Goal: Task Accomplishment & Management: Use online tool/utility

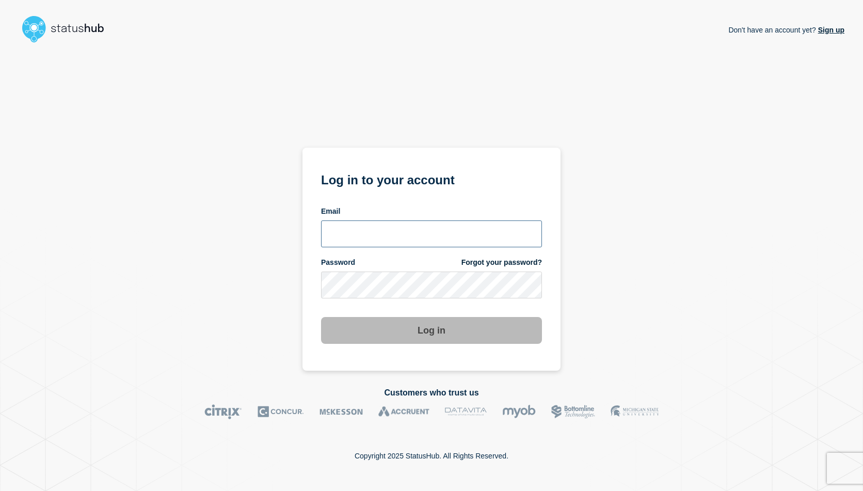
type input "ithelp@grcc.edu"
click at [456, 333] on button "Log in" at bounding box center [431, 330] width 221 height 27
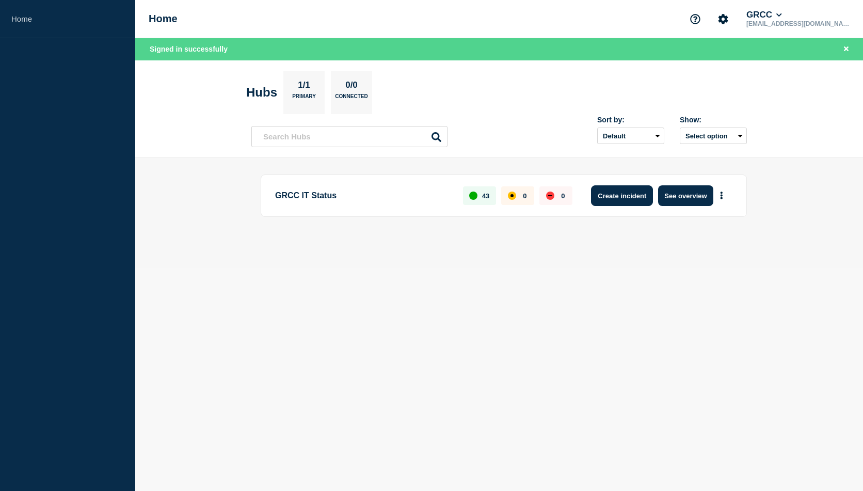
click at [618, 194] on button "Create incident" at bounding box center [622, 195] width 62 height 21
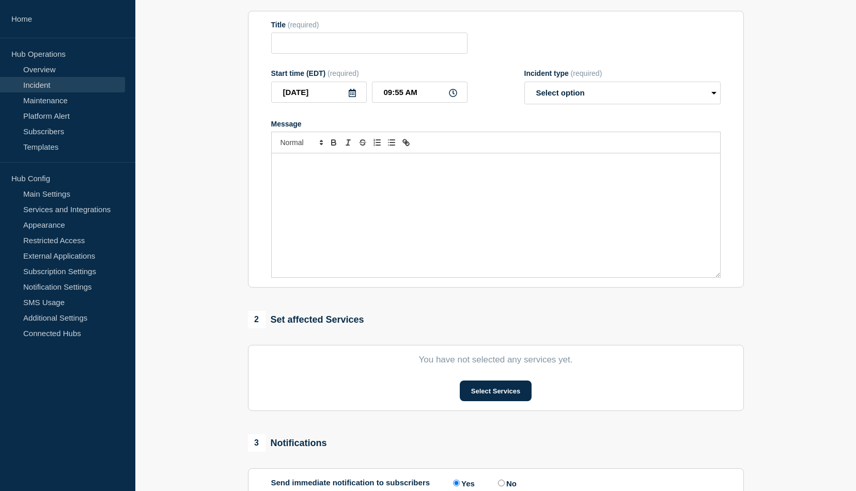
scroll to position [116, 0]
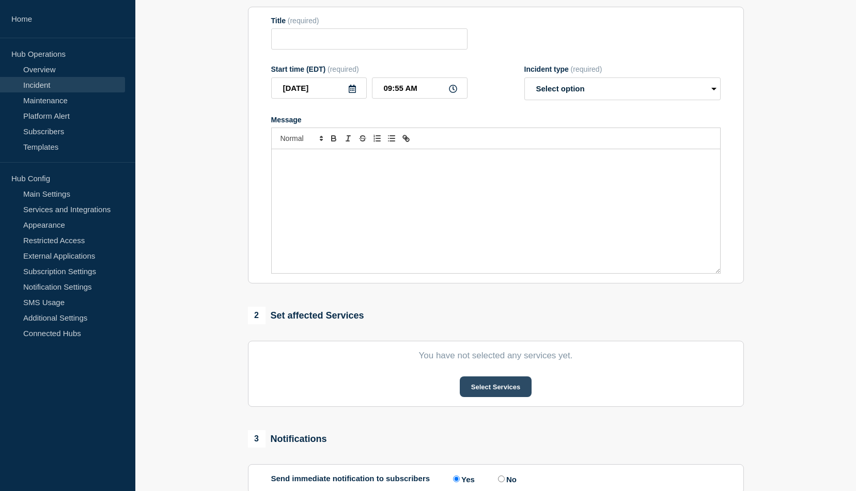
click at [503, 388] on button "Select Services" at bounding box center [496, 386] width 72 height 21
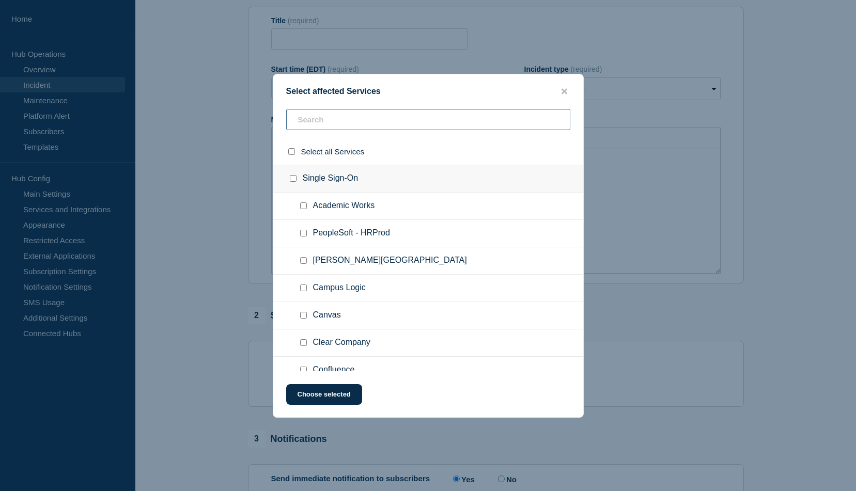
click at [322, 120] on input "text" at bounding box center [428, 119] width 284 height 21
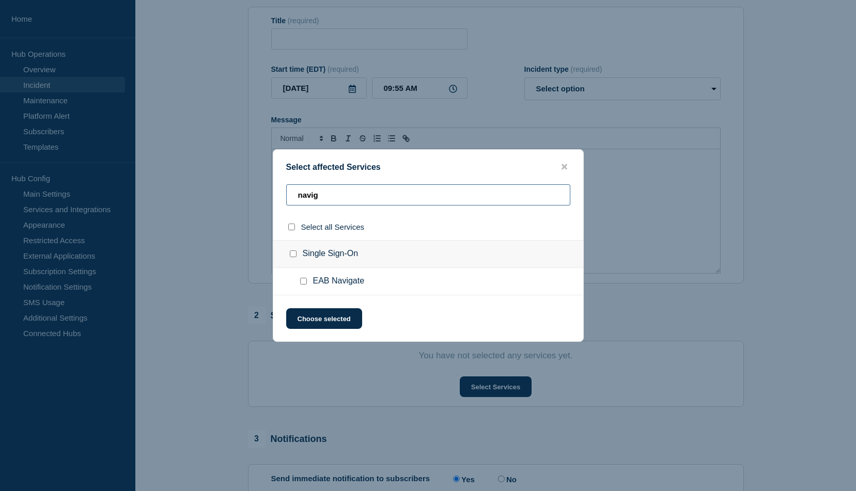
type input "navig"
click at [305, 283] on input "EAB Navigate checkbox" at bounding box center [303, 281] width 7 height 7
checkbox input "true"
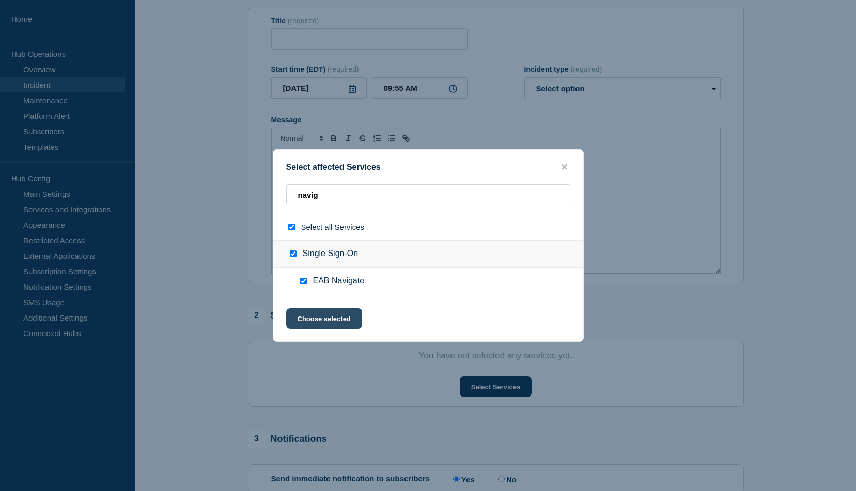
click at [332, 322] on button "Choose selected" at bounding box center [324, 318] width 76 height 21
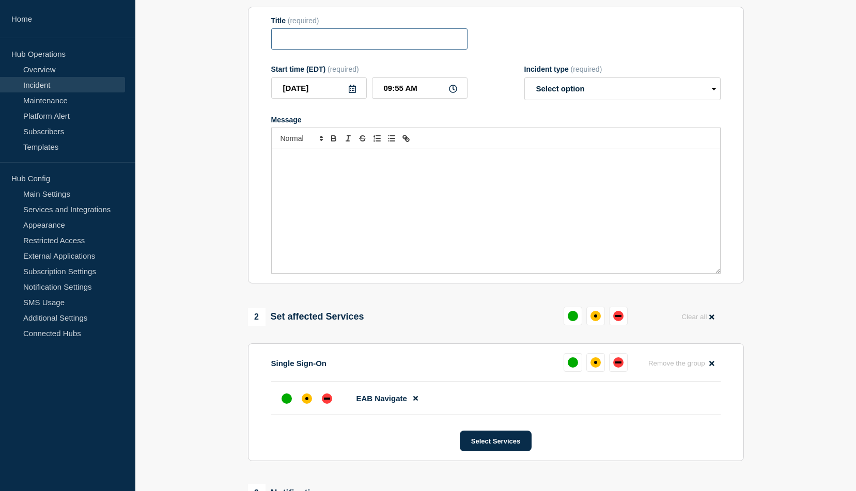
click at [299, 49] on input "Title" at bounding box center [369, 38] width 196 height 21
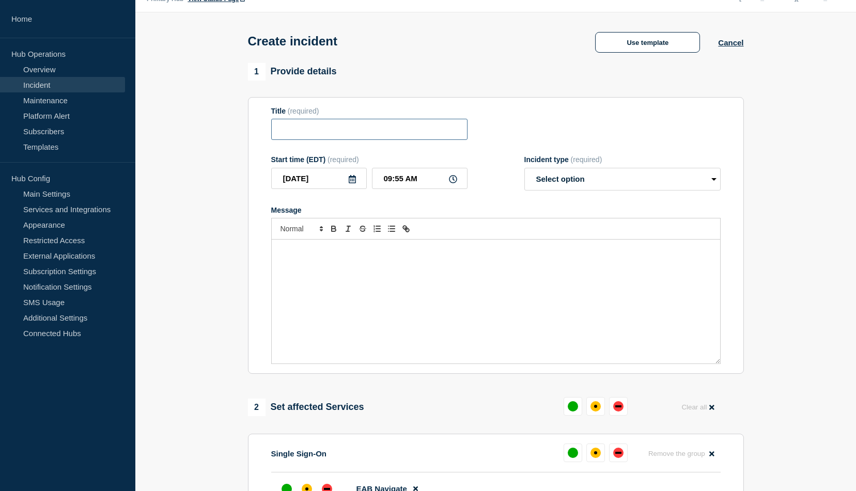
scroll to position [0, 0]
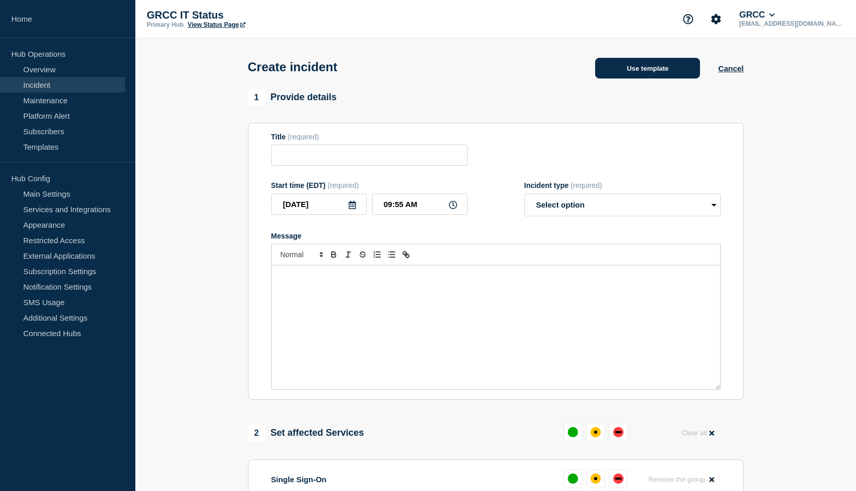
click at [640, 76] on button "Use template" at bounding box center [647, 68] width 105 height 21
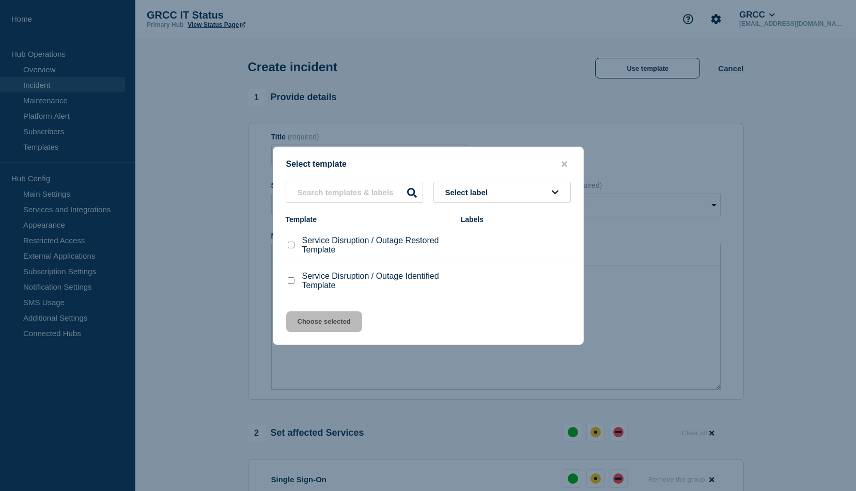
click at [289, 283] on input "Service Disruption / Outage Identified Template checkbox" at bounding box center [291, 280] width 7 height 7
checkbox input "true"
drag, startPoint x: 308, startPoint y: 319, endPoint x: 326, endPoint y: 324, distance: 18.3
click at [310, 318] on button "Choose selected" at bounding box center [324, 321] width 76 height 21
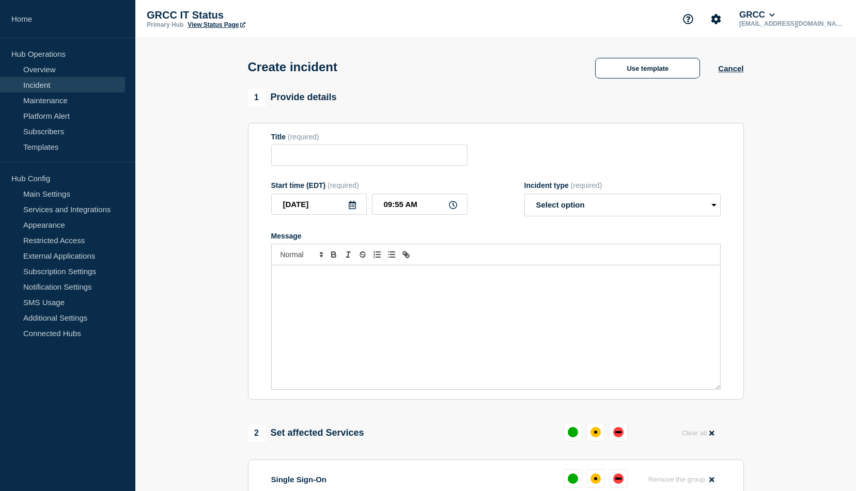
type input "Service Disruption / Outage Identified Template"
select select "investigating"
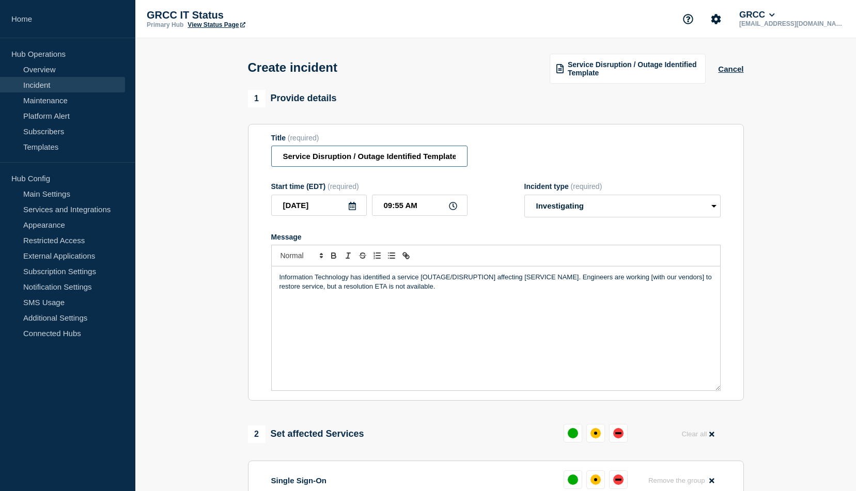
drag, startPoint x: 353, startPoint y: 159, endPoint x: 384, endPoint y: 158, distance: 31.5
click at [384, 158] on input "Service Disruption / Outage Identified Template" at bounding box center [369, 156] width 196 height 21
drag, startPoint x: 391, startPoint y: 158, endPoint x: 424, endPoint y: 154, distance: 33.3
click at [424, 154] on input "Service Disruption Identified Template" at bounding box center [369, 156] width 196 height 21
drag, startPoint x: 282, startPoint y: 158, endPoint x: 313, endPoint y: 148, distance: 32.2
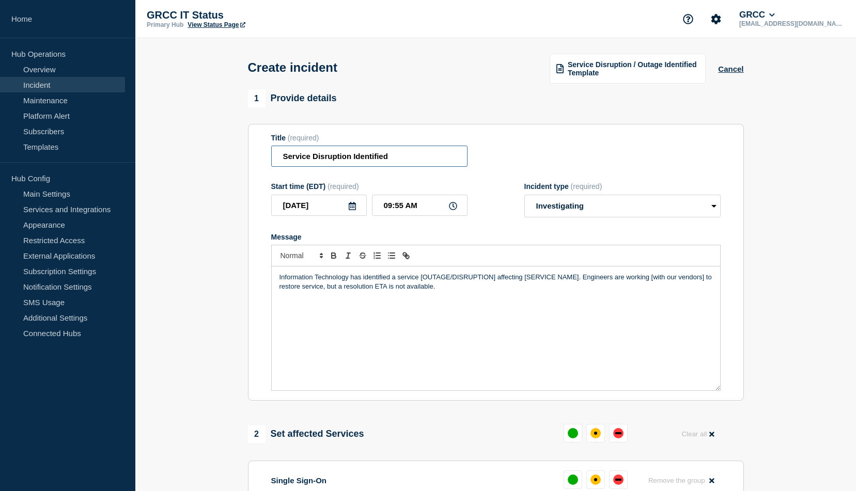
click at [283, 158] on input "Service Disruption Identified" at bounding box center [369, 156] width 196 height 21
type input "Navigate Service Disruption Identified"
drag, startPoint x: 420, startPoint y: 280, endPoint x: 496, endPoint y: 278, distance: 75.4
click at [496, 278] on p "Information Technology has identified a service [OUTAGE/DISRUPTION] affecting […" at bounding box center [495, 282] width 433 height 19
click at [532, 278] on p "Information Technology has identified a service disruption affecting [SERVICE N…" at bounding box center [495, 282] width 433 height 19
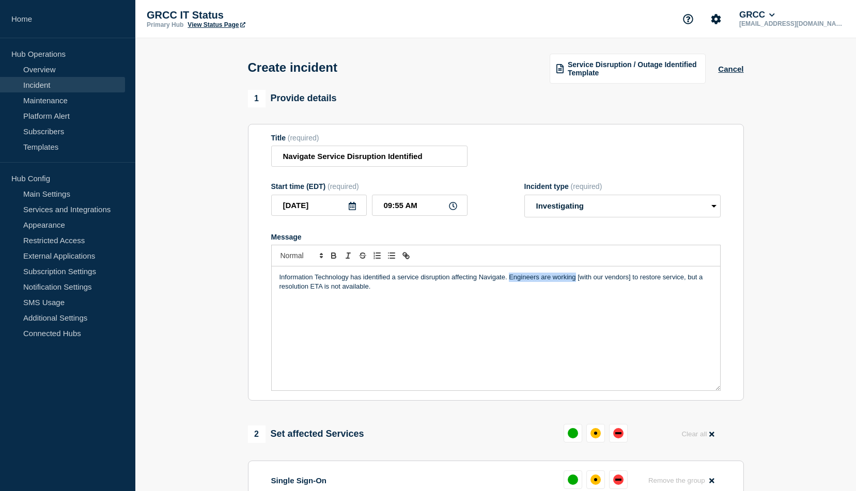
drag, startPoint x: 509, startPoint y: 281, endPoint x: 575, endPoint y: 278, distance: 66.1
click at [575, 278] on p "Information Technology has identified a service disruption affecting Navigate. …" at bounding box center [495, 282] width 433 height 19
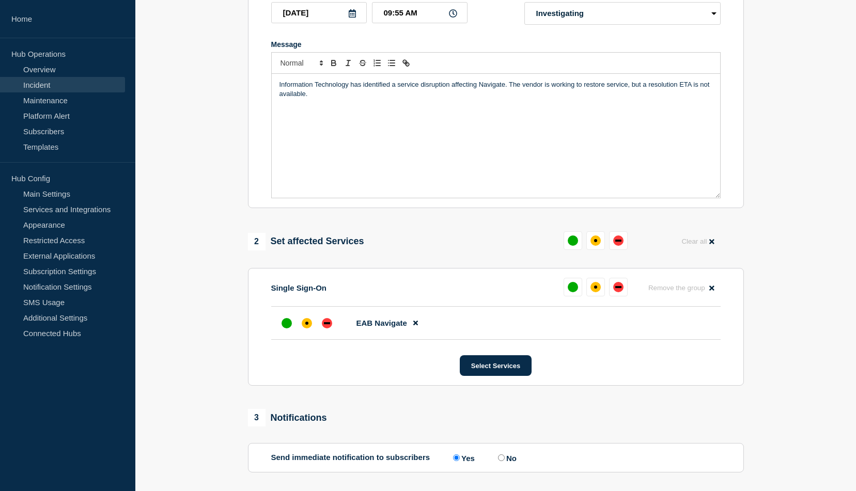
scroll to position [194, 0]
click at [616, 291] on div "down" at bounding box center [618, 286] width 10 height 10
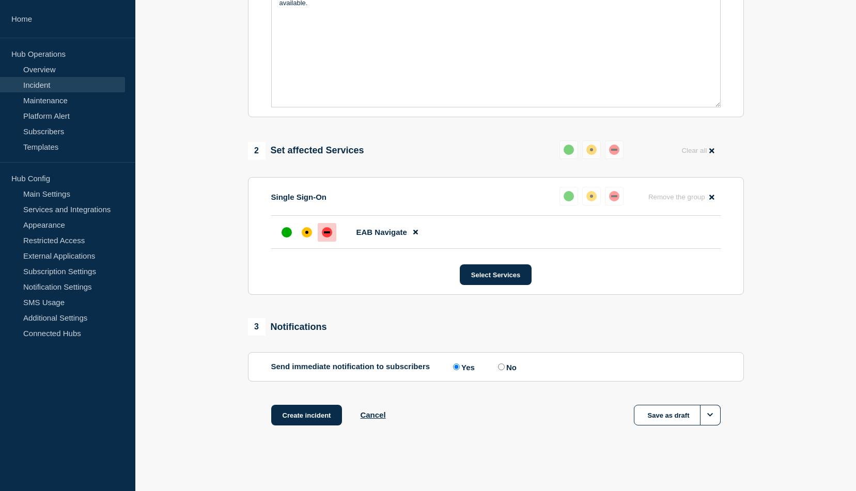
scroll to position [287, 0]
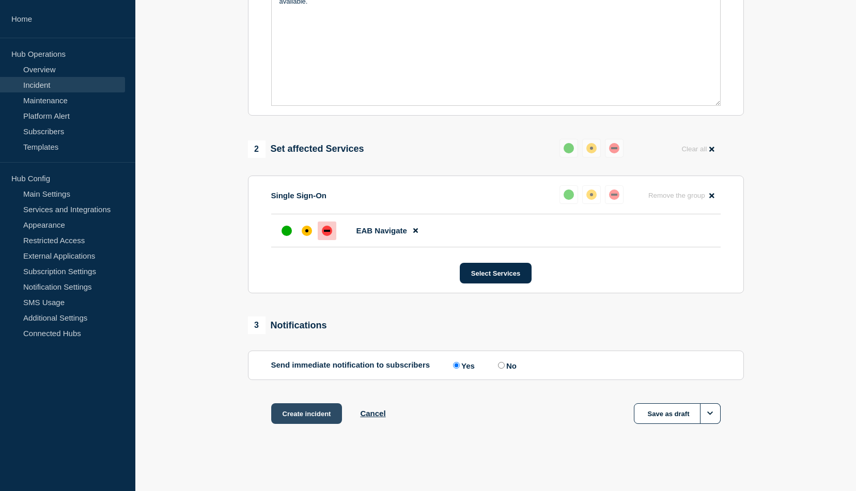
click at [318, 416] on button "Create incident" at bounding box center [306, 413] width 71 height 21
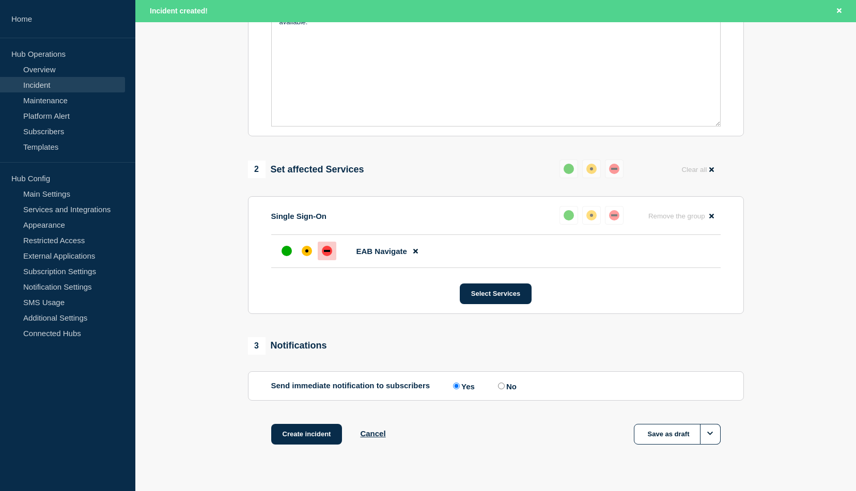
scroll to position [309, 0]
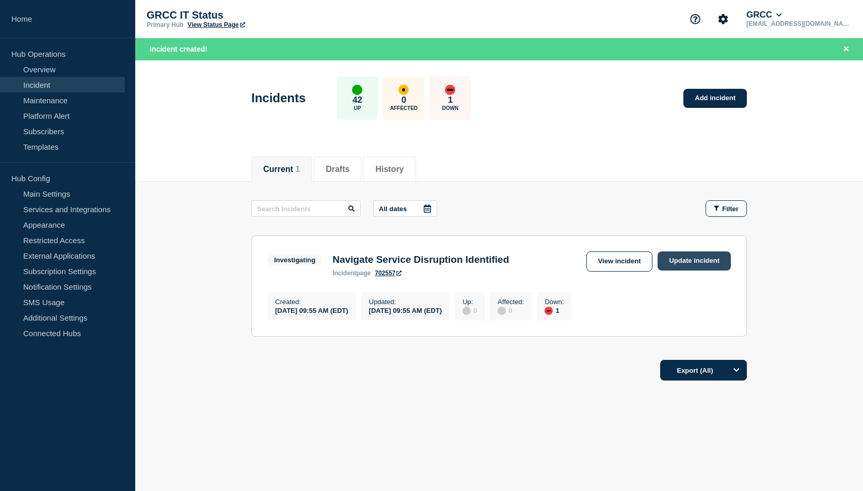
click at [688, 263] on link "Update incident" at bounding box center [694, 260] width 73 height 19
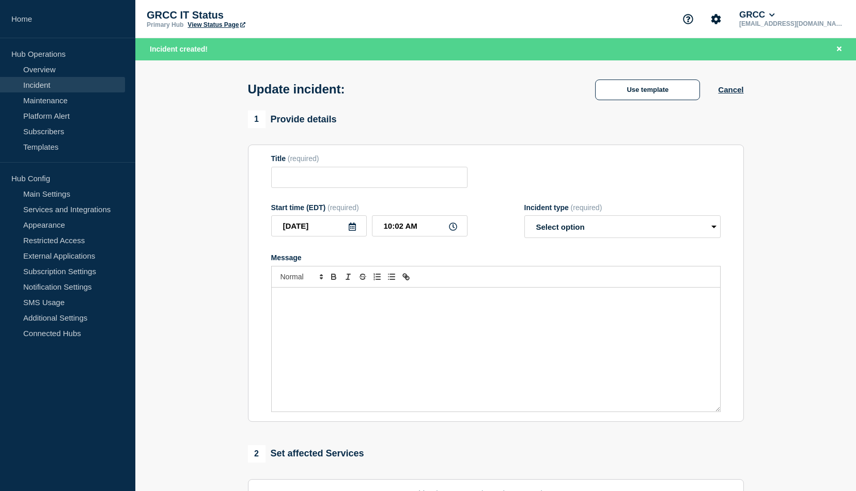
type input "Navigate Service Disruption Identified"
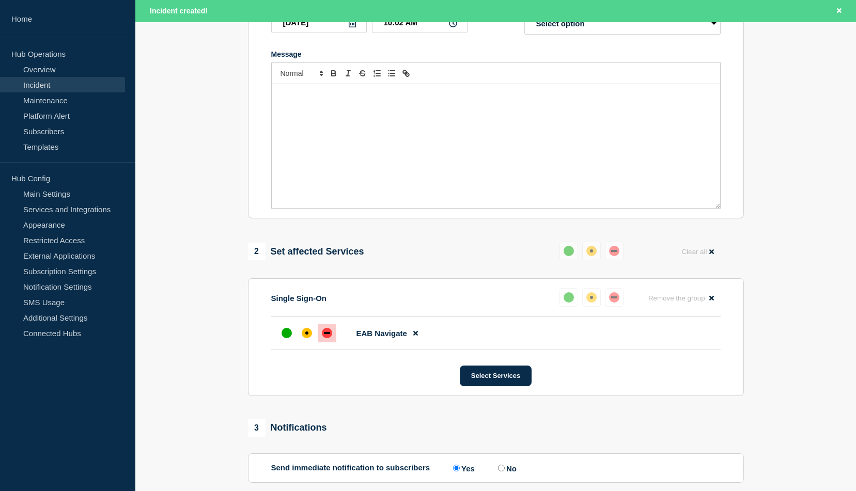
scroll to position [115, 0]
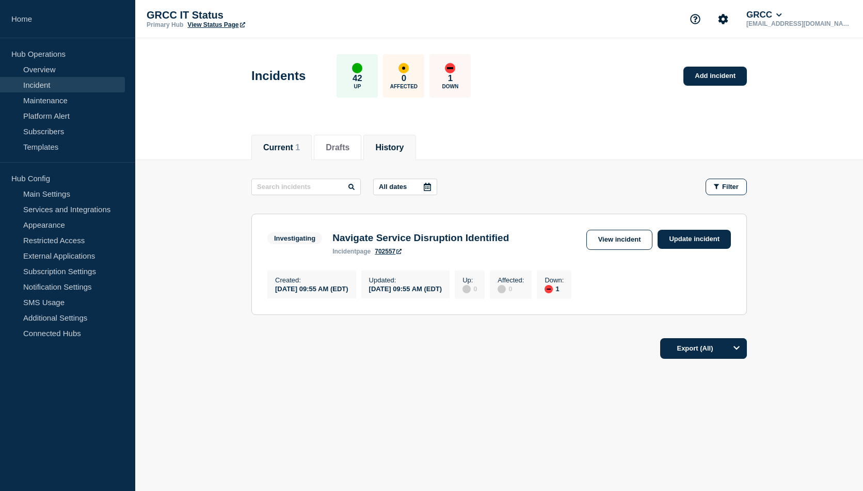
click at [403, 148] on button "History" at bounding box center [389, 147] width 28 height 9
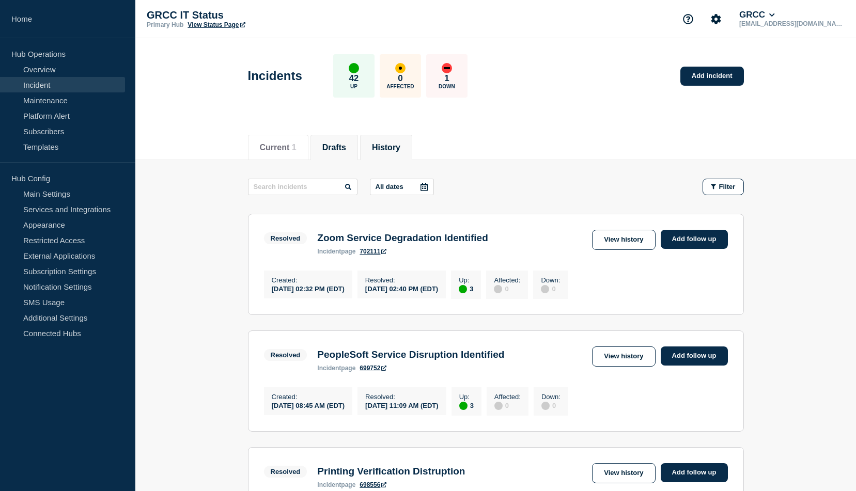
click at [345, 152] on li "Drafts" at bounding box center [334, 147] width 48 height 25
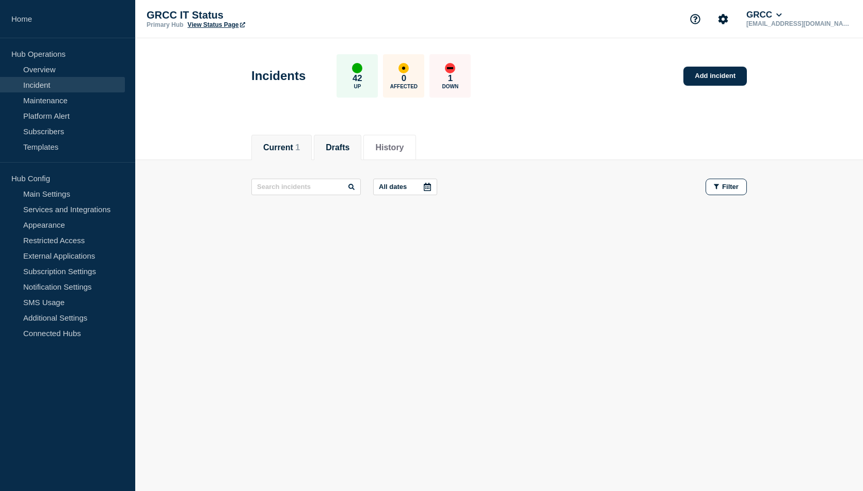
click at [287, 150] on button "Current 1" at bounding box center [281, 147] width 37 height 9
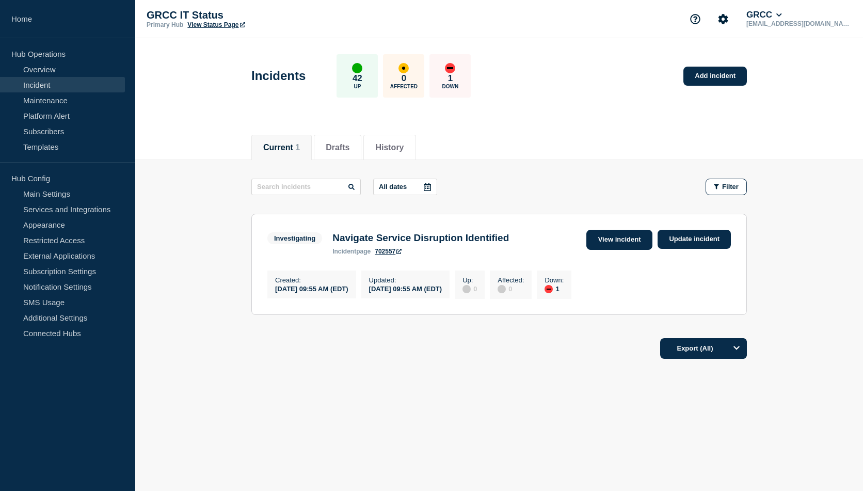
click at [618, 240] on link "View incident" at bounding box center [620, 240] width 67 height 20
